Goal: Communication & Community: Ask a question

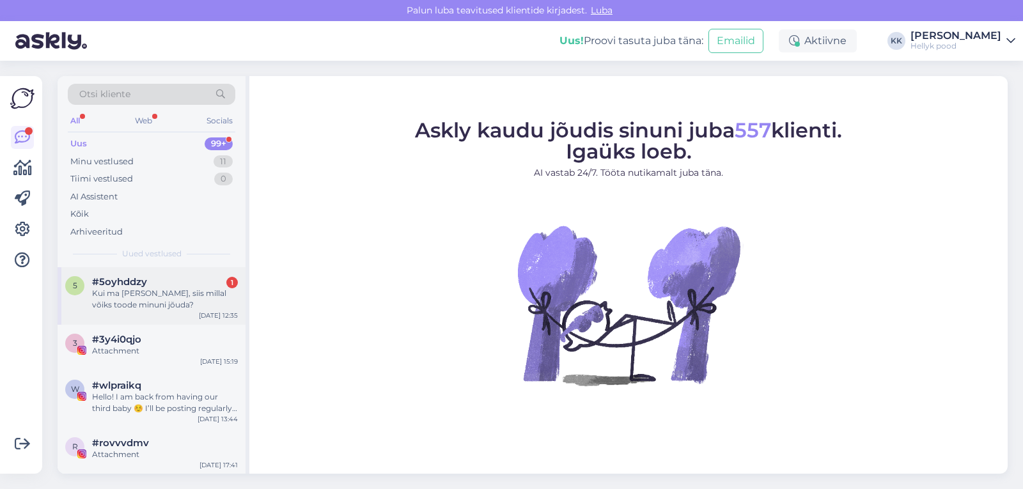
click at [150, 295] on div "Kui ma [PERSON_NAME], siis millal võiks toode minuni jõuda?" at bounding box center [165, 299] width 146 height 23
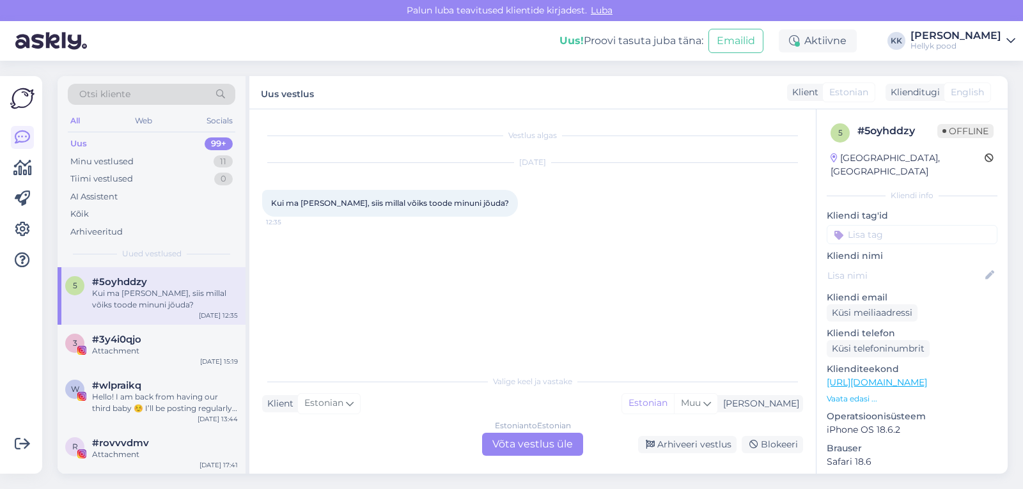
click at [538, 441] on div "Estonian to Estonian Võta vestlus üle" at bounding box center [532, 444] width 101 height 23
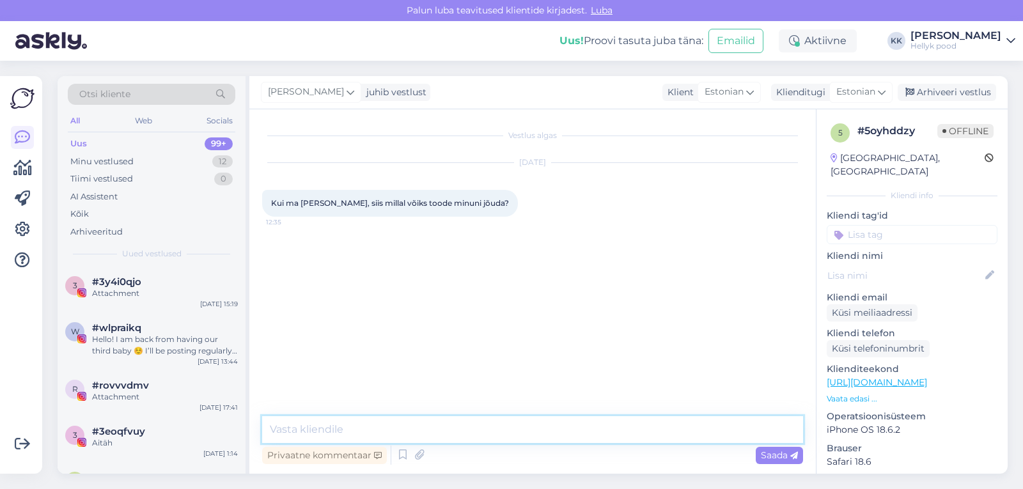
click at [366, 428] on textarea at bounding box center [532, 429] width 541 height 27
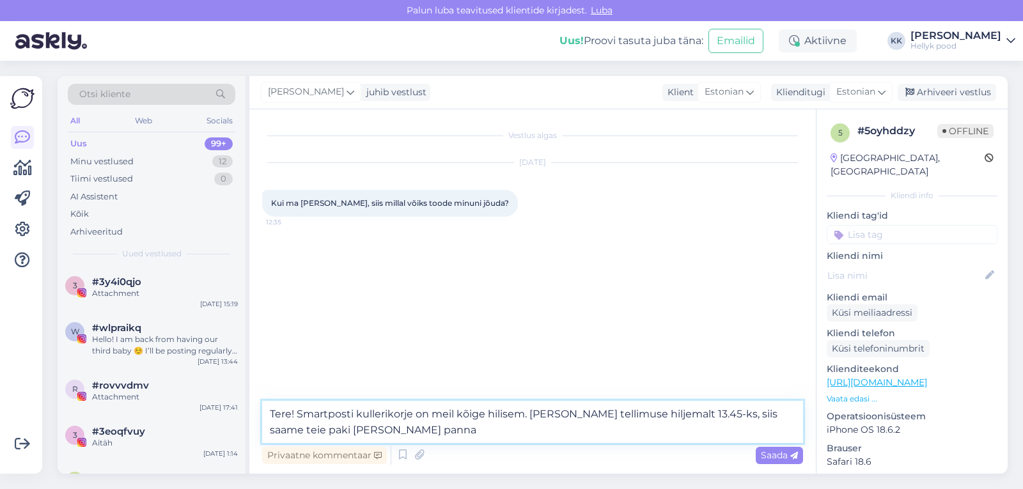
click at [771, 413] on textarea "Tere! Smartposti kullerikorje on meil kõige hilisem. Kui teete tellimuse hiljem…" at bounding box center [532, 422] width 541 height 42
click at [675, 414] on textarea "Tere! Smartposti kullerikorje on meil kõige hilisem. Kui teete tellimuse hiljem…" at bounding box center [532, 422] width 541 height 42
click at [456, 432] on textarea "Tere! Smartposti kullerikorje on meil kõige hilisem. Kui teete tellimuse hiljem…" at bounding box center [532, 422] width 541 height 42
type textarea "Tere! Smartposti kullerikorje on meil kõige hilisem. Kui teete tellimuse hiljem…"
click at [780, 457] on span "Saada" at bounding box center [779, 455] width 37 height 12
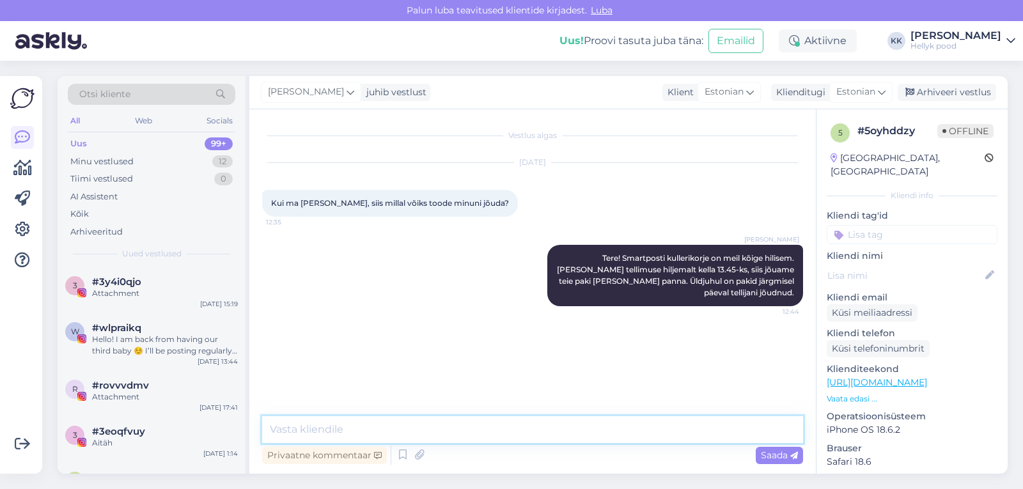
click at [383, 428] on textarea at bounding box center [532, 429] width 541 height 27
click at [474, 428] on textarea "Kindlasti andke meile edasi teie tellimus number ja nimi, siis leiame teid tell…" at bounding box center [532, 429] width 541 height 27
type textarea "Kindlasti andke meile edasi teie tellimuse number ja nimi, siis leiame teid tel…"
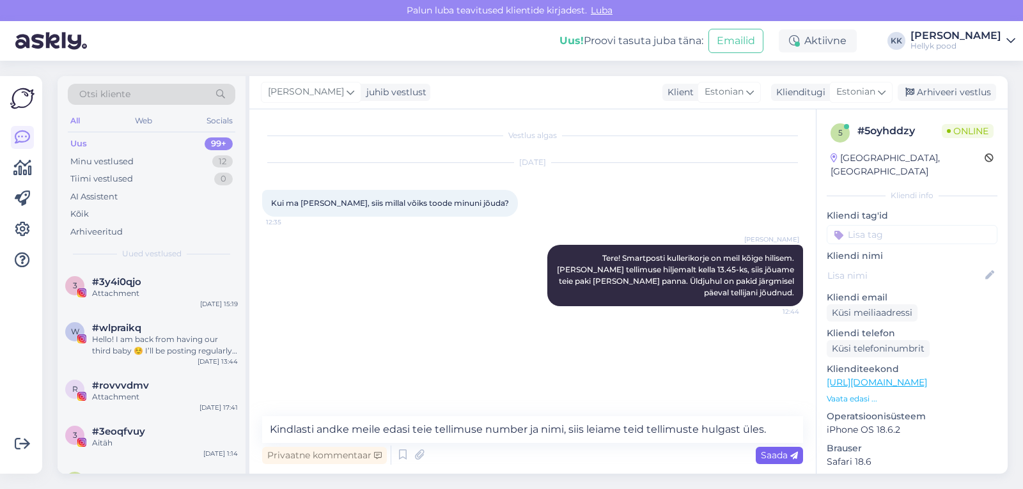
click at [771, 458] on span "Saada" at bounding box center [779, 455] width 37 height 12
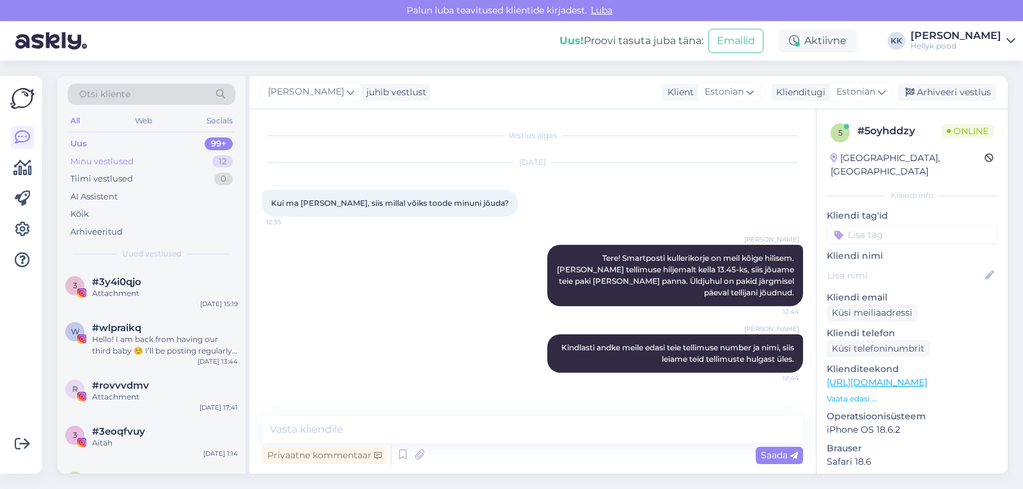
click at [119, 159] on div "Minu vestlused" at bounding box center [101, 161] width 63 height 13
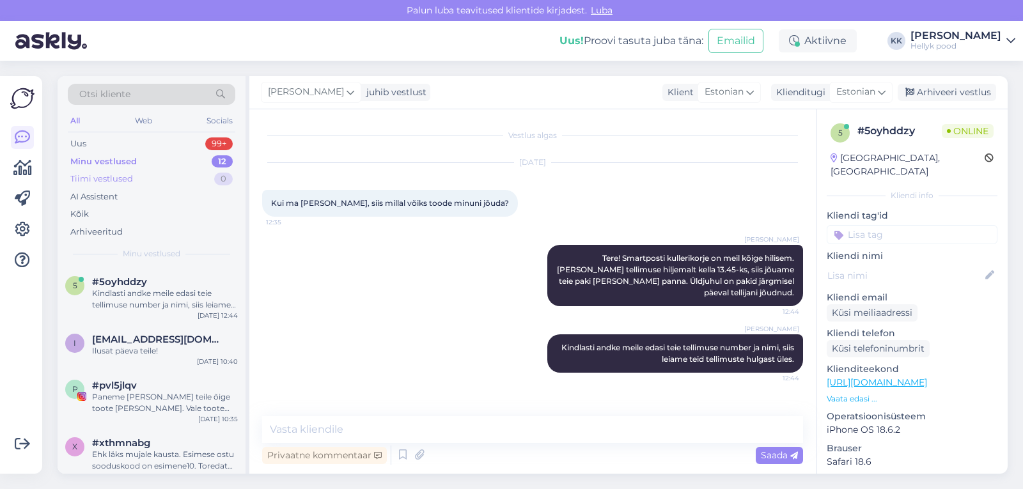
click at [119, 174] on div "Tiimi vestlused" at bounding box center [101, 179] width 63 height 13
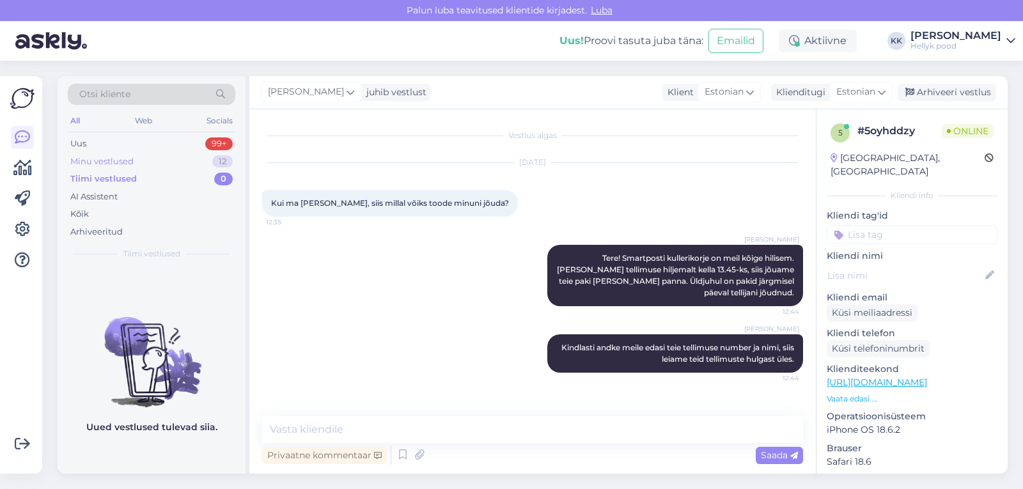
click at [104, 162] on div "Minu vestlused" at bounding box center [101, 161] width 63 height 13
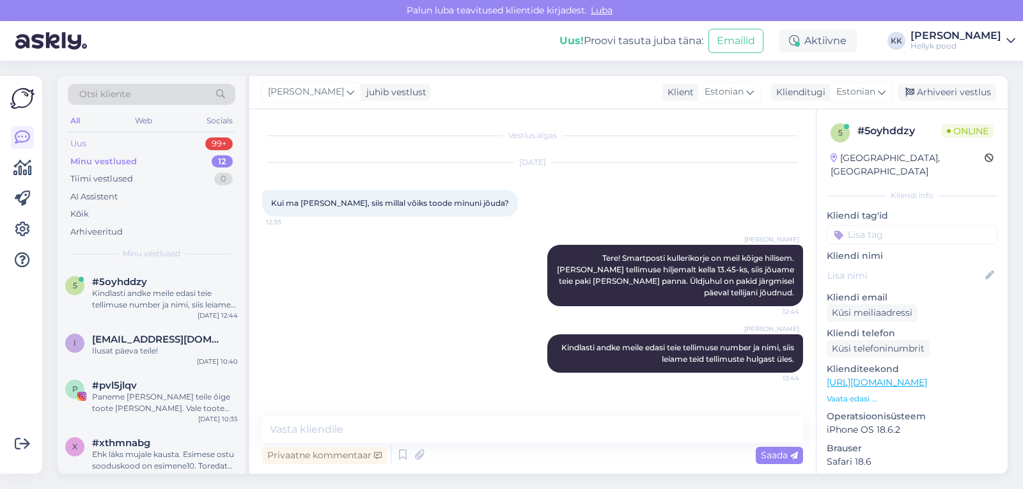
click at [84, 144] on div "Uus" at bounding box center [78, 143] width 16 height 13
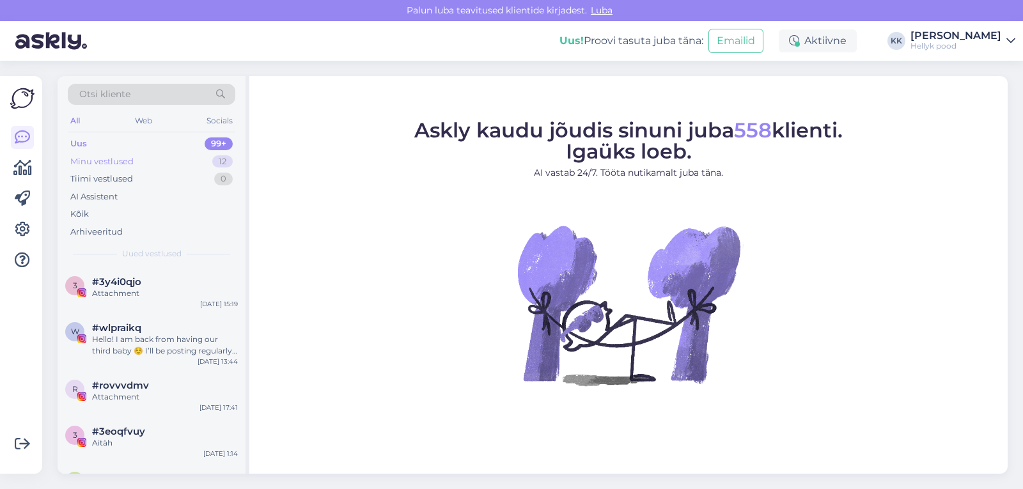
click at [87, 159] on div "Minu vestlused" at bounding box center [101, 161] width 63 height 13
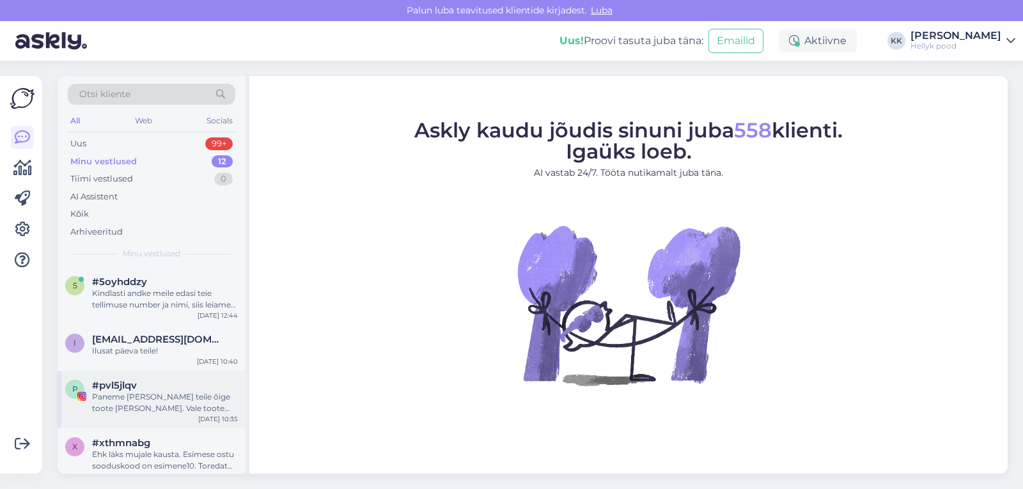
click at [128, 400] on div "Paneme täna teile õige toote teele. Vale toote palume tagastada, kasutades taga…" at bounding box center [165, 402] width 146 height 23
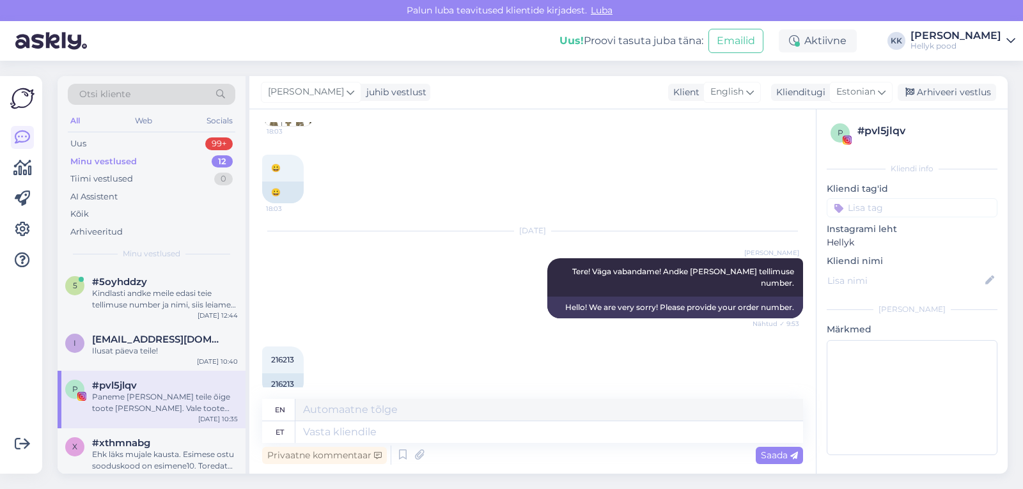
scroll to position [2414, 0]
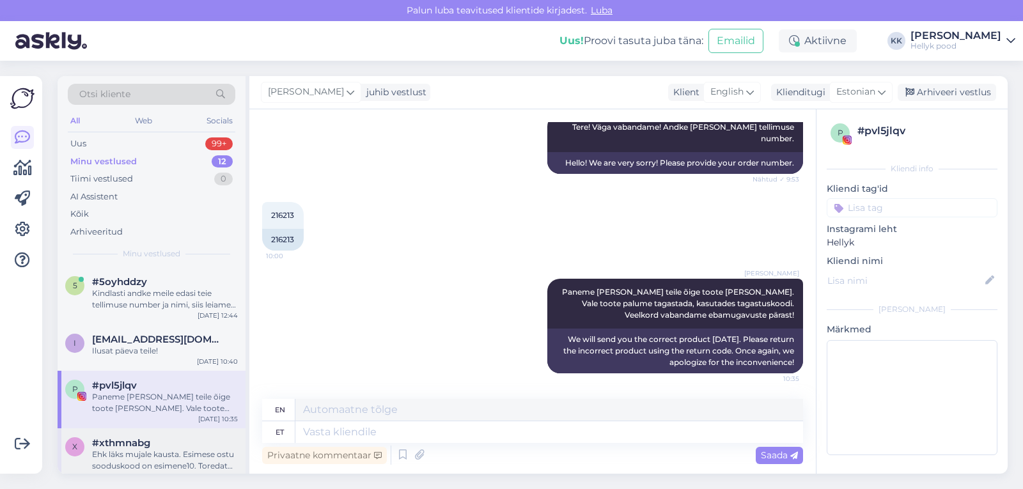
click at [166, 451] on div "Ehk läks mujale kausta. Esimese ostu sooduskood on esimene10. Toredat ostlemist…" at bounding box center [165, 460] width 146 height 23
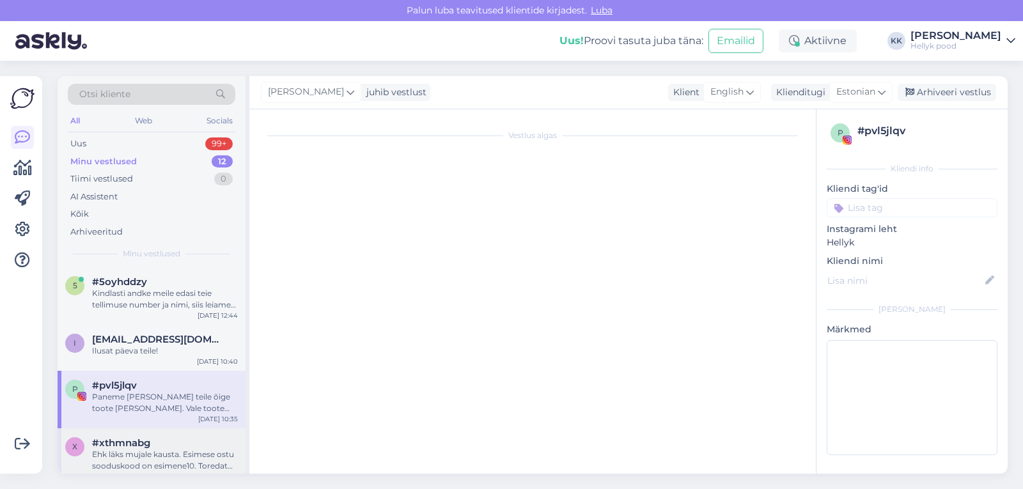
scroll to position [147, 0]
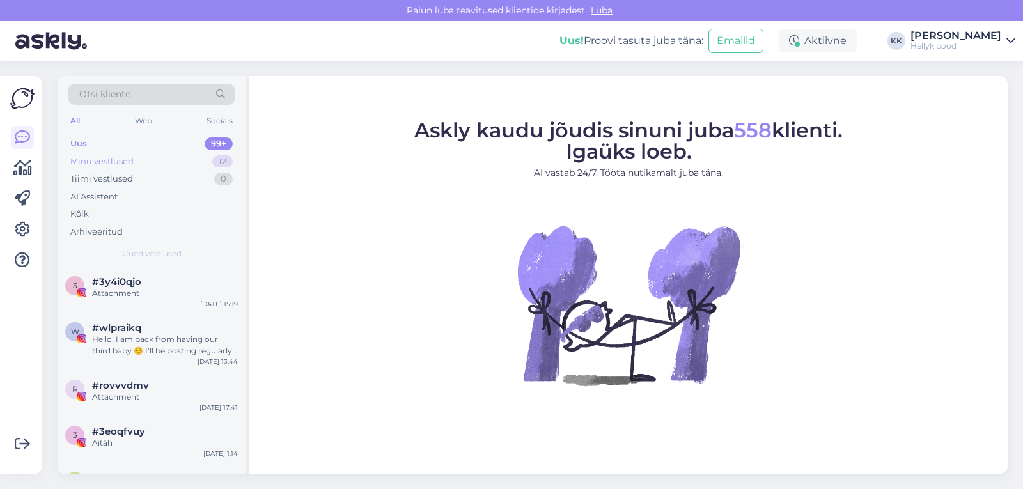
click at [98, 163] on div "Minu vestlused" at bounding box center [101, 161] width 63 height 13
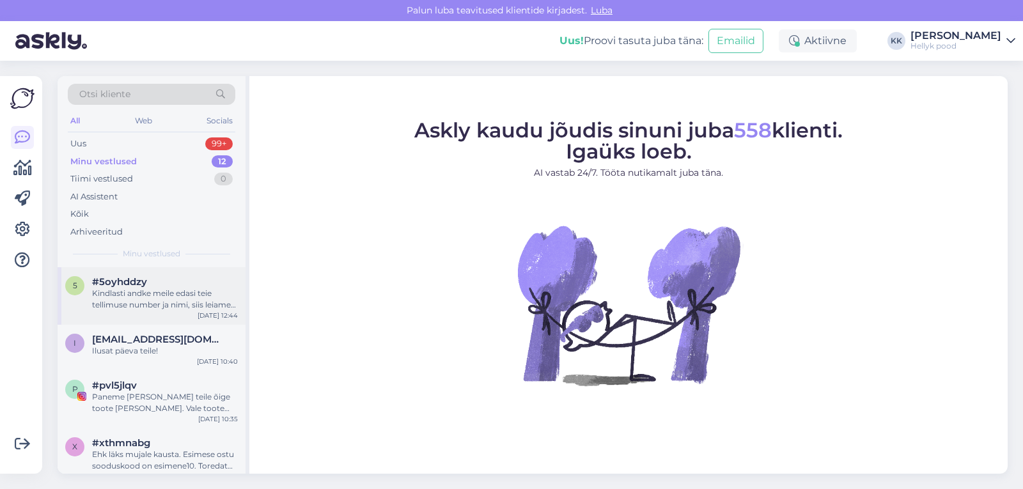
click at [132, 290] on div "Kindlasti andke meile edasi teie tellimuse number ja nimi, siis leiame teid tel…" at bounding box center [165, 299] width 146 height 23
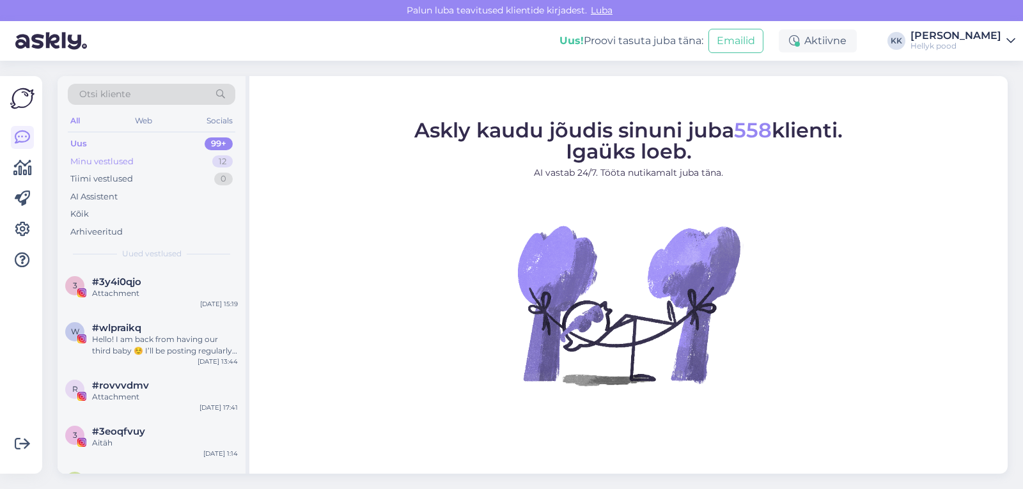
click at [98, 161] on div "Minu vestlused" at bounding box center [101, 161] width 63 height 13
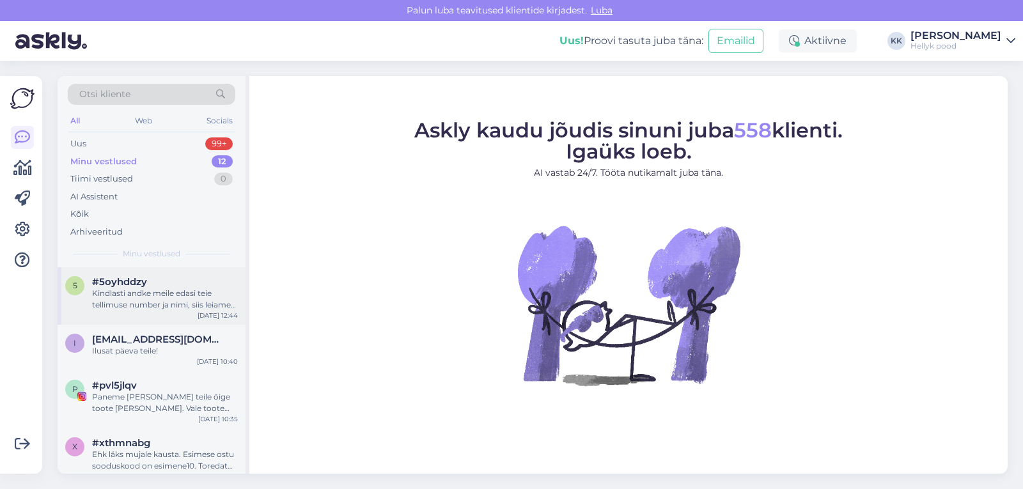
click at [171, 293] on div "Kindlasti andke meile edasi teie tellimuse number ja nimi, siis leiame teid tel…" at bounding box center [165, 299] width 146 height 23
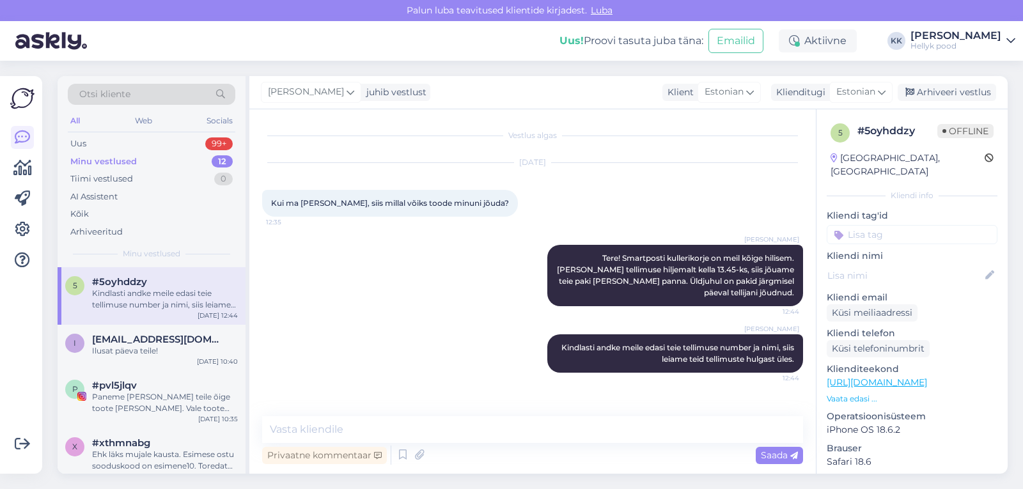
click at [486, 296] on div "Karin Koulen Tere! Smartposti kullerikorje on meil kõige hilisem. Kui teete tel…" at bounding box center [532, 275] width 541 height 89
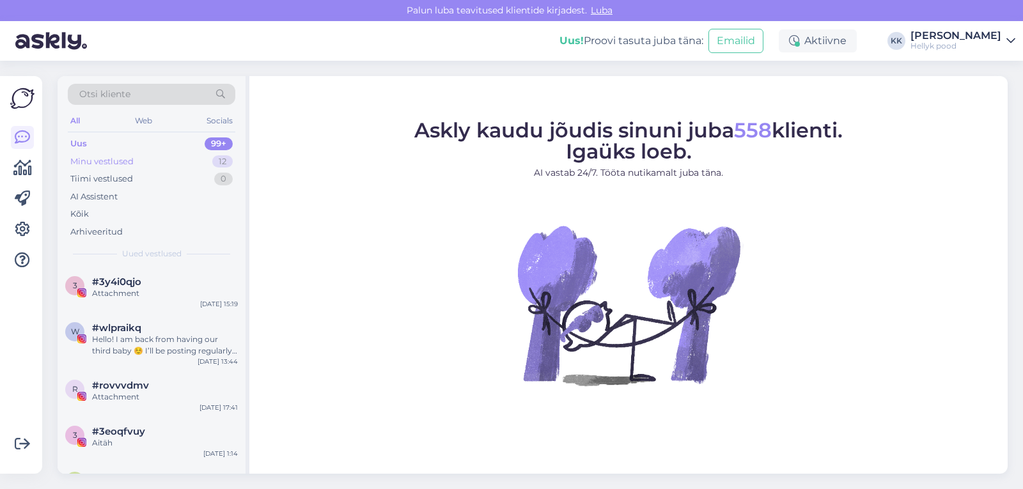
click at [125, 160] on div "Minu vestlused" at bounding box center [101, 161] width 63 height 13
click at [171, 337] on div "Hello! I am back from having our third baby ☺️ I’ll be posting regularly again …" at bounding box center [165, 345] width 146 height 23
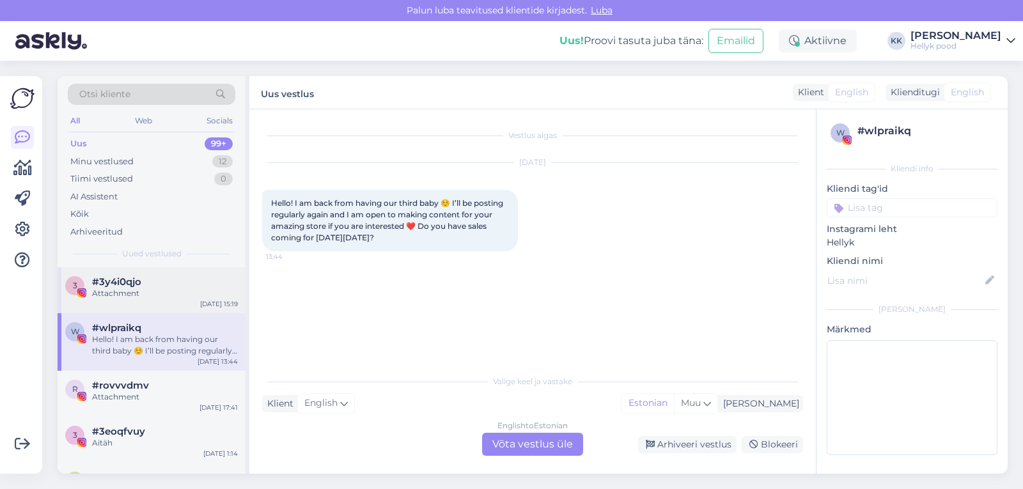
click at [134, 286] on span "#3y4i0qjo" at bounding box center [116, 282] width 49 height 12
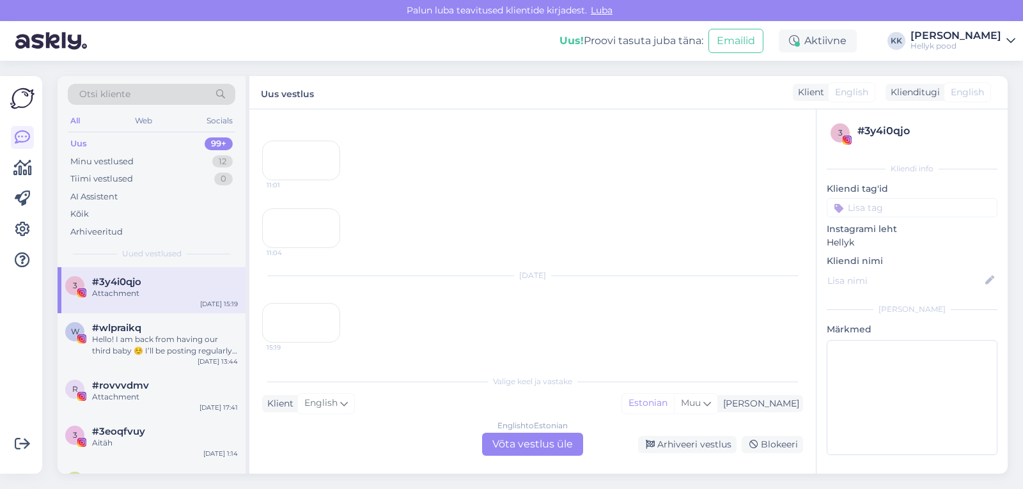
scroll to position [470, 0]
